Goal: Find specific page/section: Find specific page/section

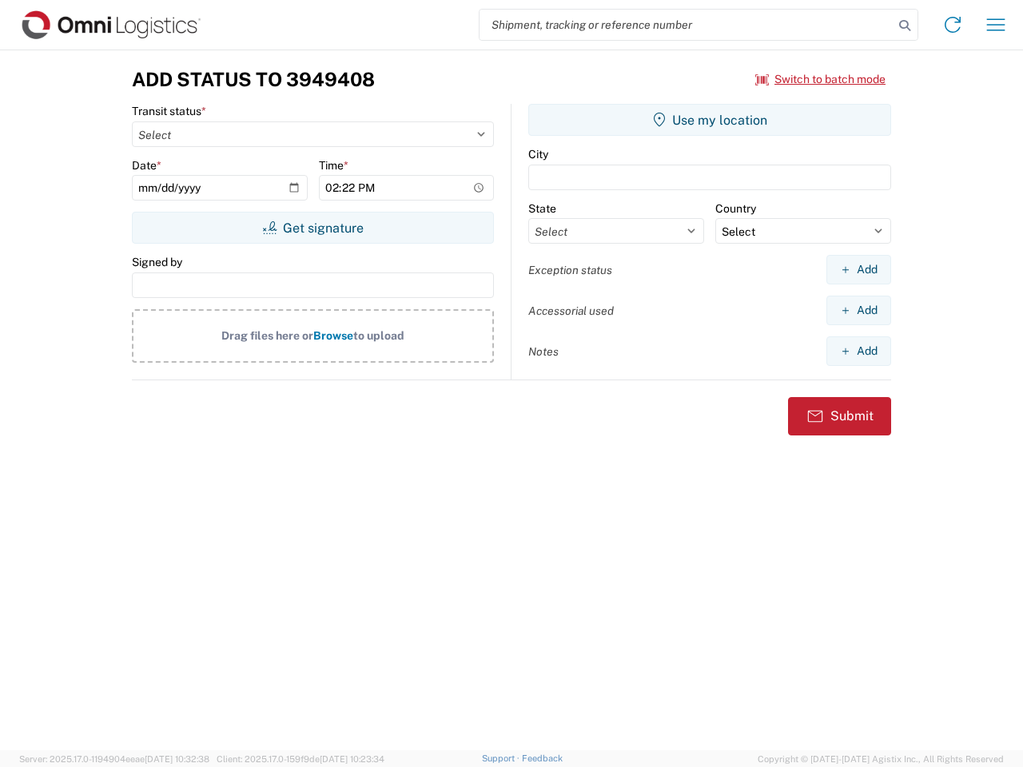
click at [687, 25] on input "search" at bounding box center [687, 25] width 414 height 30
click at [905, 26] on icon at bounding box center [905, 25] width 22 height 22
click at [953, 25] on icon at bounding box center [953, 25] width 26 height 26
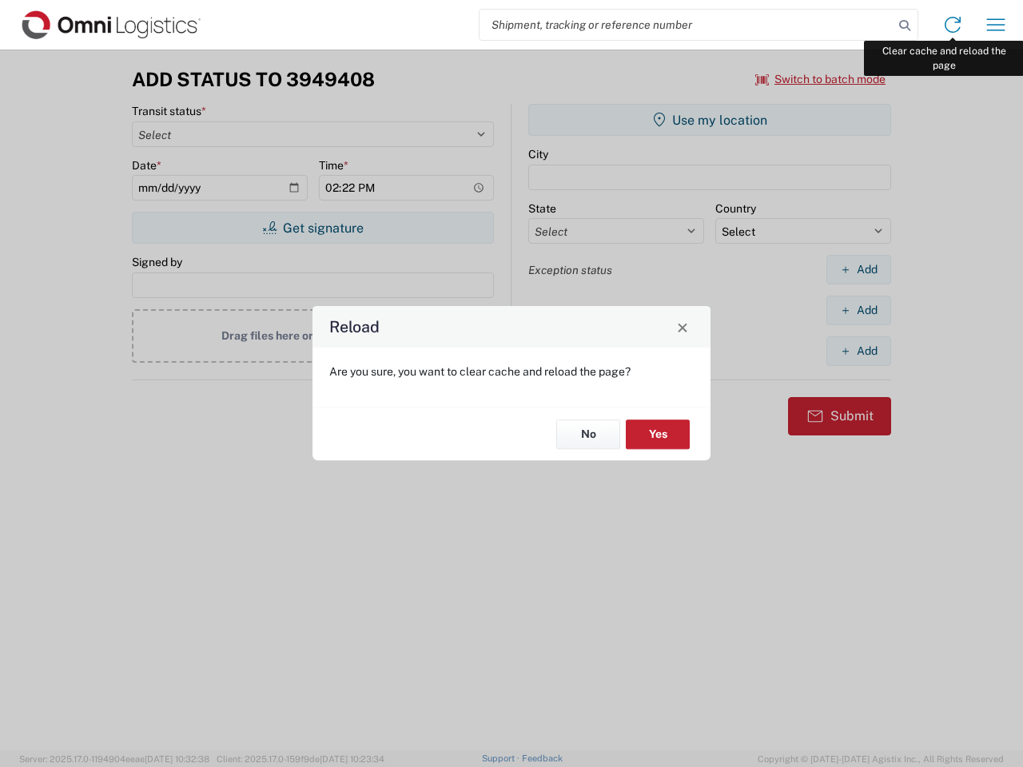
click at [996, 25] on div "Reload Are you sure, you want to clear cache and reload the page? No Yes" at bounding box center [511, 383] width 1023 height 767
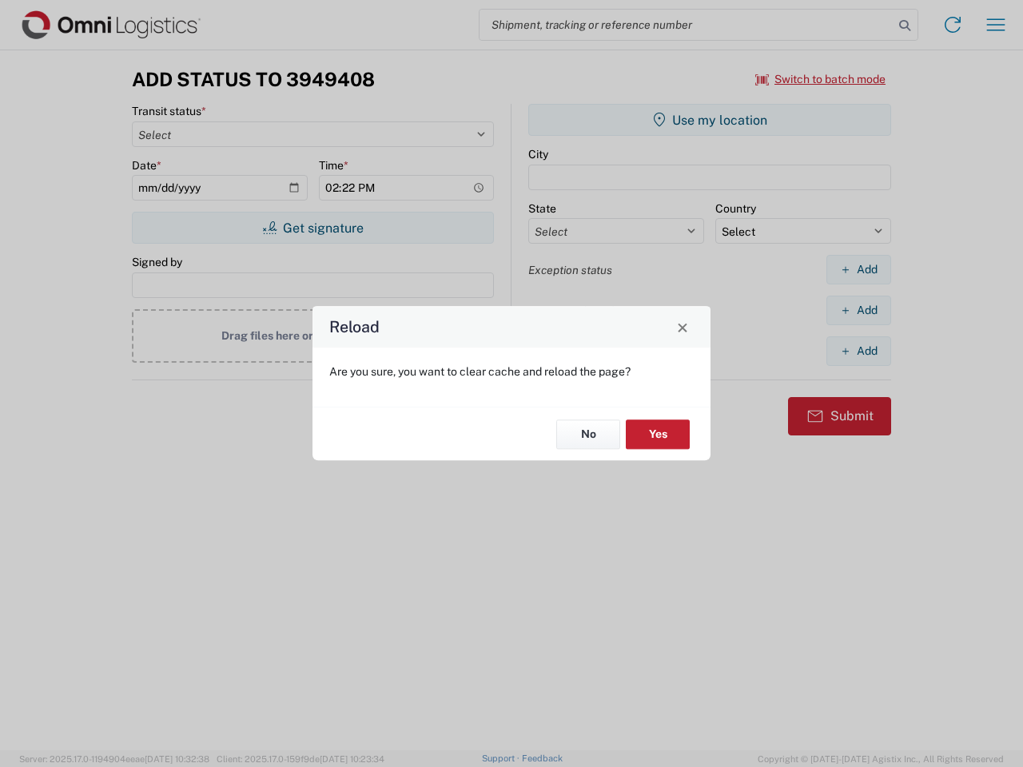
click at [821, 79] on div "Reload Are you sure, you want to clear cache and reload the page? No Yes" at bounding box center [511, 383] width 1023 height 767
click at [313, 228] on div "Reload Are you sure, you want to clear cache and reload the page? No Yes" at bounding box center [511, 383] width 1023 height 767
click at [710, 120] on div "Reload Are you sure, you want to clear cache and reload the page? No Yes" at bounding box center [511, 383] width 1023 height 767
click at [858, 269] on div "Reload Are you sure, you want to clear cache and reload the page? No Yes" at bounding box center [511, 383] width 1023 height 767
click at [858, 310] on div "Reload Are you sure, you want to clear cache and reload the page? No Yes" at bounding box center [511, 383] width 1023 height 767
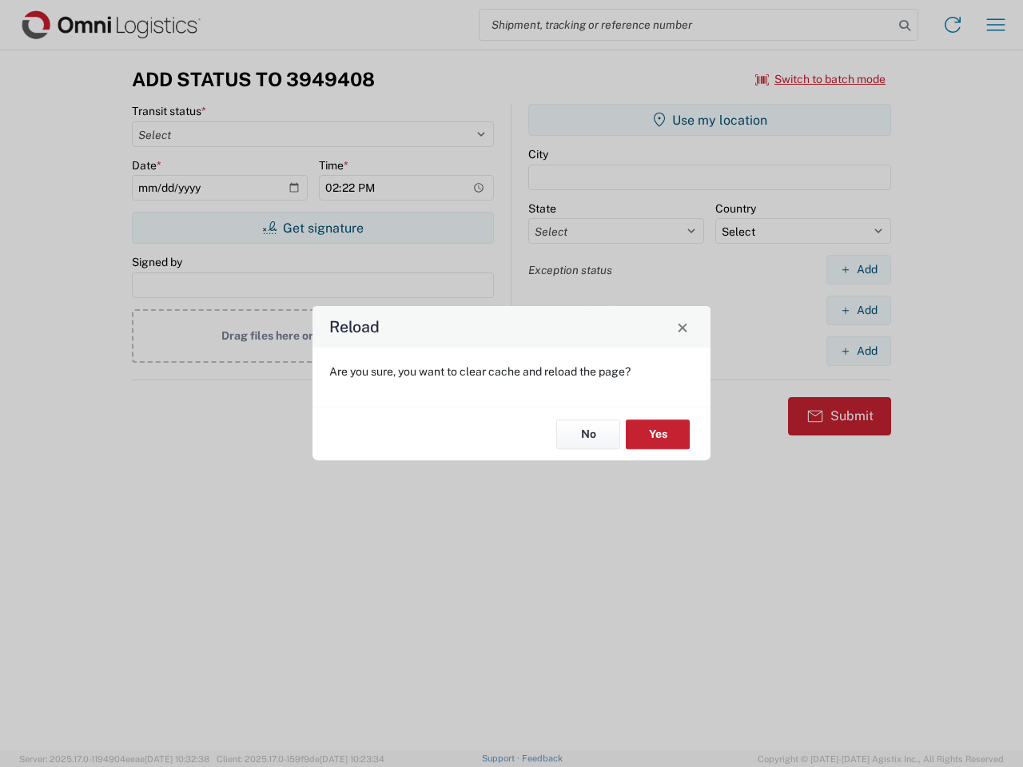
click at [858, 351] on div "Reload Are you sure, you want to clear cache and reload the page? No Yes" at bounding box center [511, 383] width 1023 height 767
